Goal: Complete application form

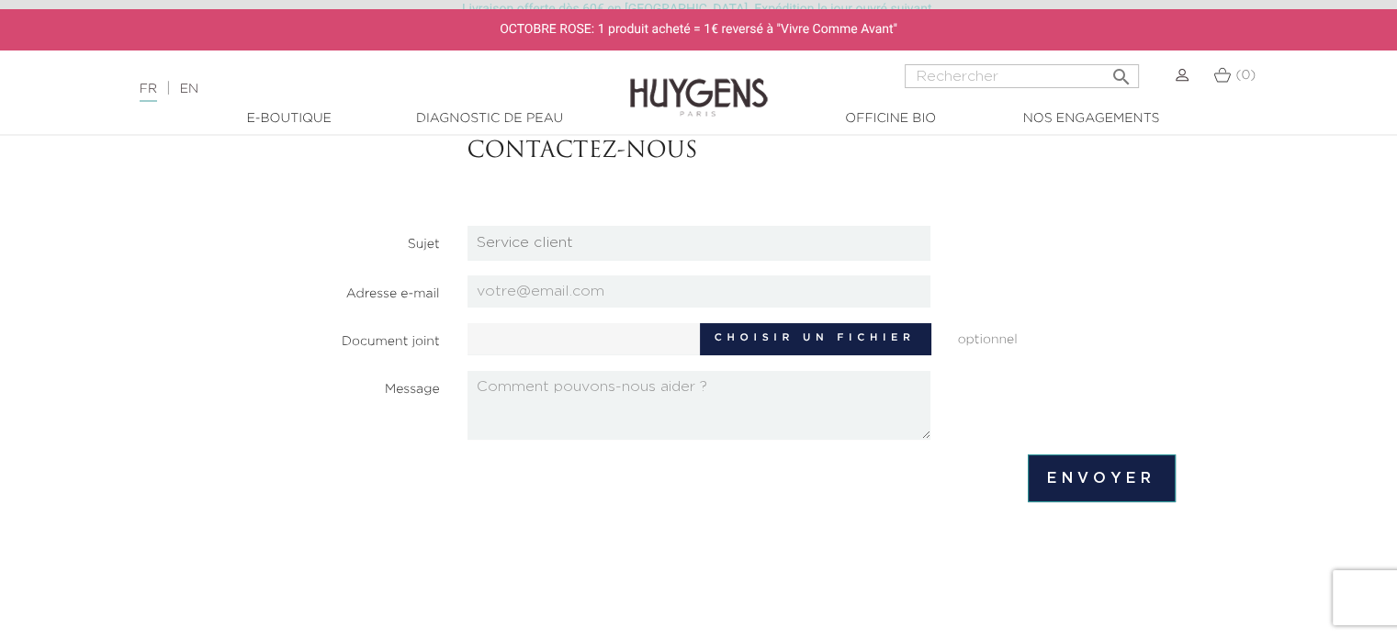
click at [658, 246] on select "Candidatures Boutiques Candidatures Siège Partenariats Relations Presse Service…" at bounding box center [699, 243] width 463 height 35
click at [637, 483] on footer "Envoyer" at bounding box center [698, 479] width 953 height 48
click at [580, 241] on select "Candidatures Boutiques Candidatures Siège Partenariats Relations Presse Service…" at bounding box center [699, 243] width 463 height 35
select select "3"
click at [468, 226] on select "Candidatures Boutiques Candidatures Siège Partenariats Relations Presse Service…" at bounding box center [699, 243] width 463 height 35
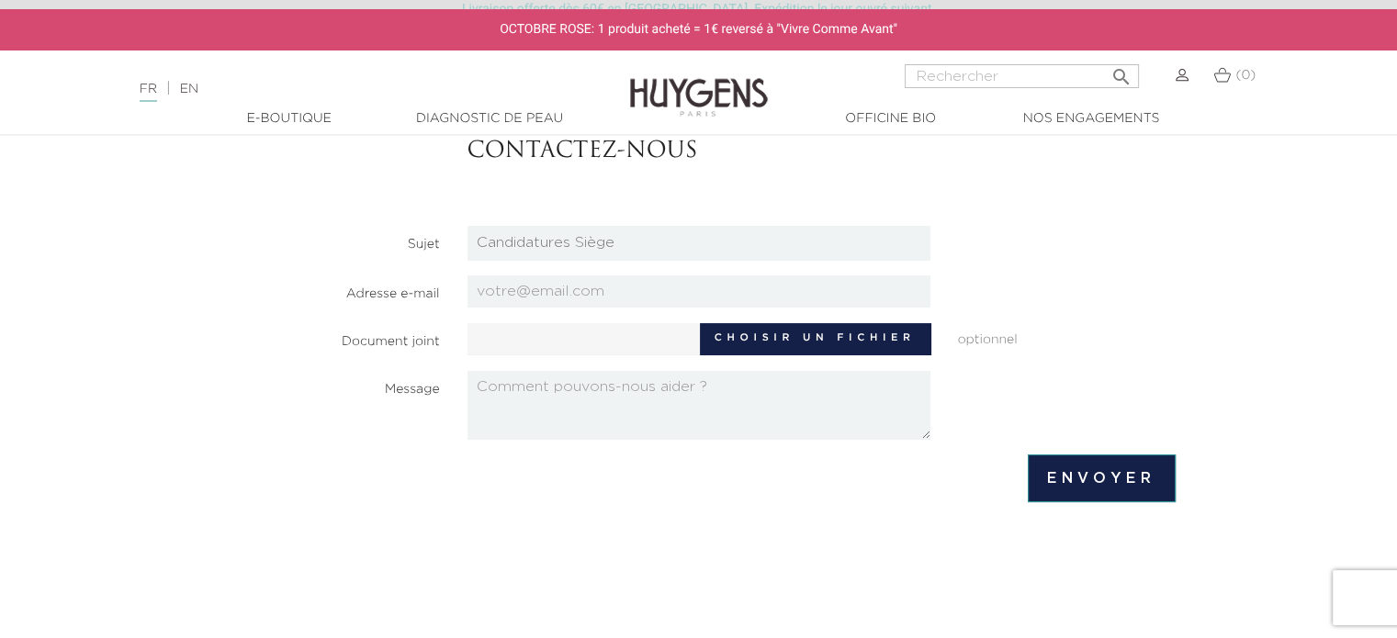
click at [570, 255] on select "Candidatures Boutiques Candidatures Siège Partenariats Relations Presse Service…" at bounding box center [699, 243] width 463 height 35
click at [468, 226] on select "Candidatures Boutiques Candidatures Siège Partenariats Relations Presse Service…" at bounding box center [699, 243] width 463 height 35
click at [585, 287] on input "email" at bounding box center [699, 292] width 463 height 32
type input "[EMAIL_ADDRESS][DOMAIN_NAME]"
click at [739, 334] on label "Choisir un fichier" at bounding box center [815, 338] width 231 height 31
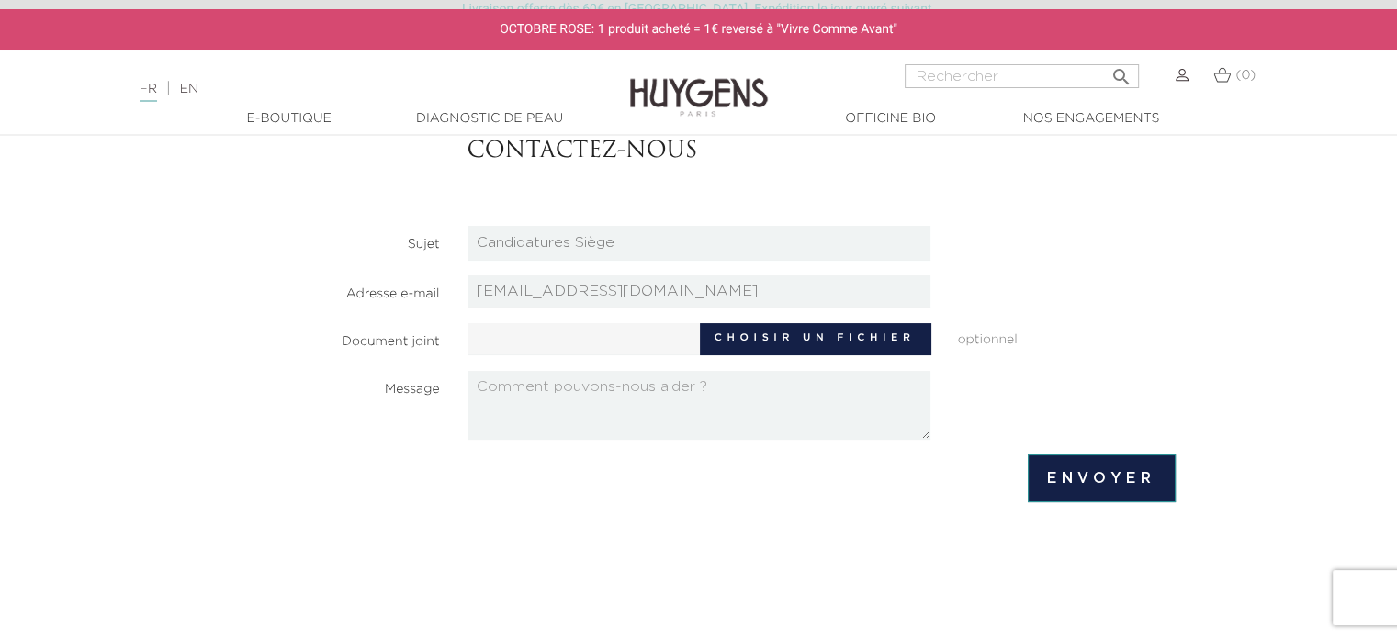
click at [739, 334] on input "Choisir un fichier" at bounding box center [640, 337] width 344 height 28
type input "C:\fakepath\[PERSON_NAME].pdf"
type input "[PERSON_NAME].pdf"
click at [604, 391] on textarea at bounding box center [699, 405] width 463 height 69
paste textarea "Bonjour, Actuellement en deuxième année de Master "Génie des Produits Formulés"…"
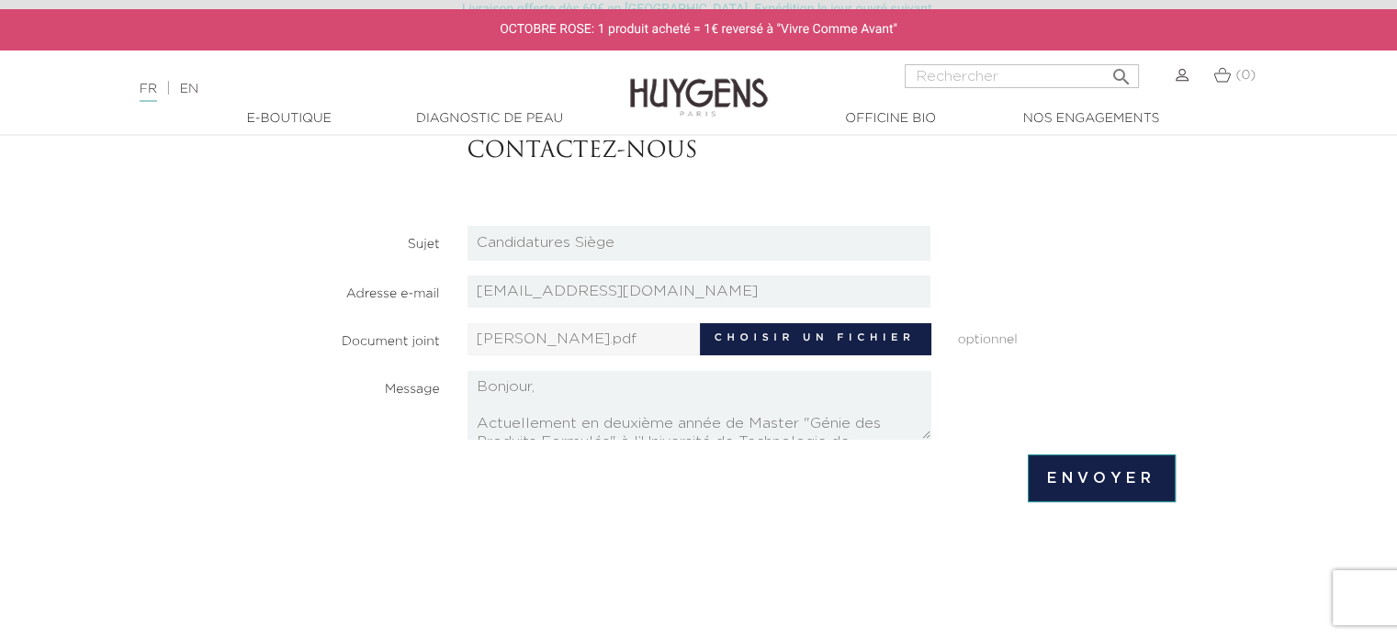
scroll to position [287, 0]
type textarea "Bonjour, Actuellement en deuxième année de Master "Génie des Produits Formulés"…"
click at [1193, 260] on section "Contactez-nous Sujet Candidatures Boutiques Candidatures Siège Partenariats Rel…" at bounding box center [699, 298] width 1020 height 476
click at [1113, 475] on input "Envoyer" at bounding box center [1101, 479] width 147 height 48
